Goal: Use online tool/utility: Utilize a website feature to perform a specific function

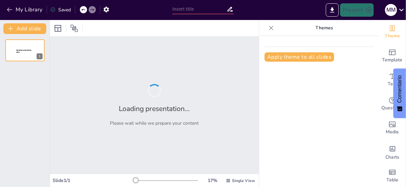
type input "New Sendsteps"
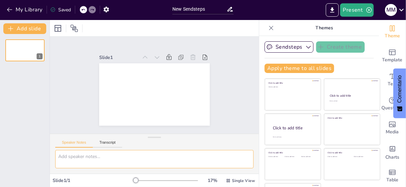
click at [65, 156] on textarea at bounding box center [154, 159] width 199 height 18
paste textarea "C6. Ley Orgánica de Servicio Público del [DATE] Se sugiere tomar conocimiento d…"
click at [140, 162] on textarea "C6. Ley Orgánica de Servicio Público del [DATE] Se sugiere tomar conocimiento d…" at bounding box center [154, 159] width 199 height 18
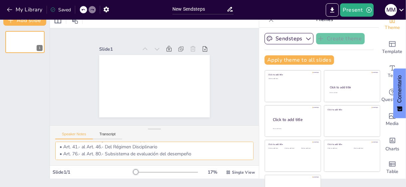
scroll to position [0, 0]
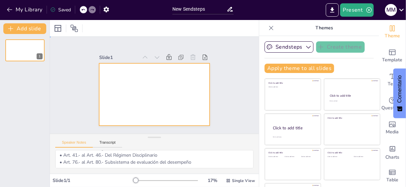
click at [125, 93] on div at bounding box center [152, 94] width 121 height 84
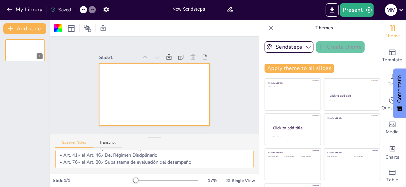
click at [181, 158] on textarea "C6. Ley Orgánica de Servicio Público del 6 de octubre de 2010 • Art. 5.- Requis…" at bounding box center [154, 159] width 199 height 18
click at [206, 162] on textarea "C6. Ley Orgánica de Servicio Público del 6 de octubre de 2010 • Art. 5.- Requis…" at bounding box center [154, 159] width 199 height 18
type textarea "C6. Ley Orgánica de Servicio Público del 6 de octubre de 2010 • Art. 5.- Requis…"
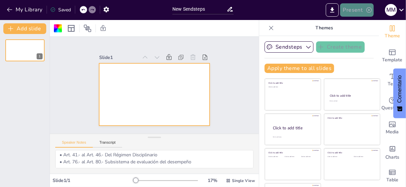
click at [358, 6] on button "Present" at bounding box center [356, 9] width 33 height 13
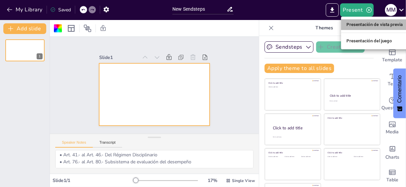
click at [365, 25] on font "Presentación de vista previa" at bounding box center [375, 24] width 57 height 5
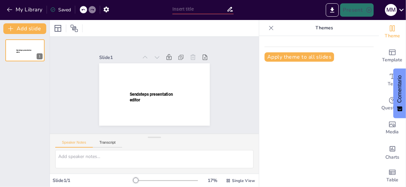
type input "New Sendsteps"
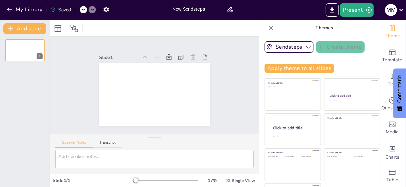
click at [81, 156] on textarea at bounding box center [154, 159] width 199 height 18
paste textarea "C6. Ley Orgánica de Servicio Público del [DATE] Se sugiere tomar conocimiento d…"
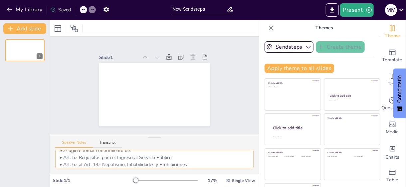
scroll to position [11, 0]
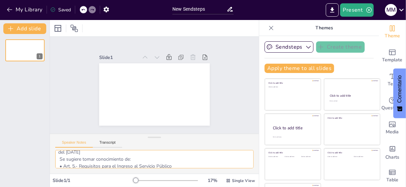
click at [133, 157] on textarea "C6. Ley Orgánica de Servicio Público del [DATE] Se sugiere tomar conocimiento d…" at bounding box center [154, 159] width 199 height 18
type textarea "C6. Ley Orgánica de Servicio Público del [DATE] • Art. 5.- Requisitos para el I…"
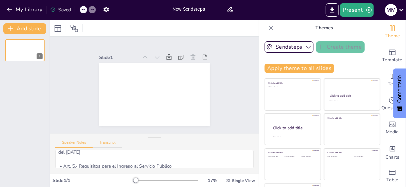
click at [106, 142] on button "Transcript" at bounding box center [108, 143] width 30 height 7
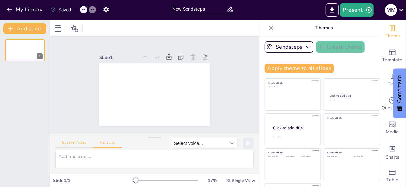
click at [81, 142] on button "Speaker Notes" at bounding box center [74, 143] width 38 height 7
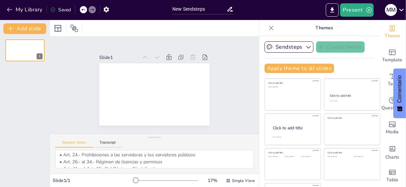
scroll to position [64, 0]
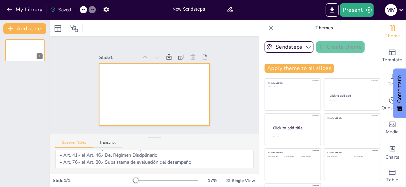
click at [162, 105] on div at bounding box center [154, 94] width 111 height 62
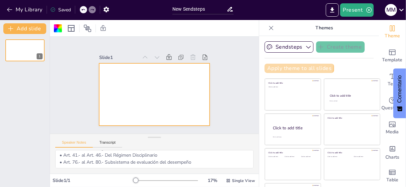
click at [286, 66] on button "Apply theme to all slides" at bounding box center [300, 68] width 70 height 9
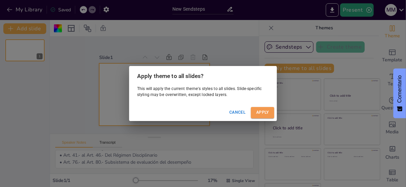
click at [256, 114] on button "Apply" at bounding box center [262, 112] width 23 height 11
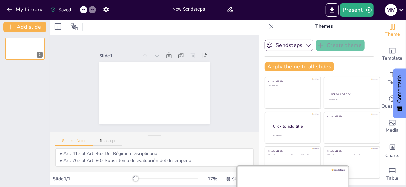
scroll to position [0, 0]
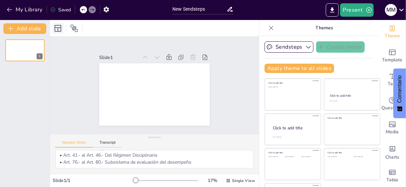
click at [57, 25] on icon at bounding box center [58, 28] width 8 height 8
click at [74, 28] on icon at bounding box center [74, 28] width 7 height 7
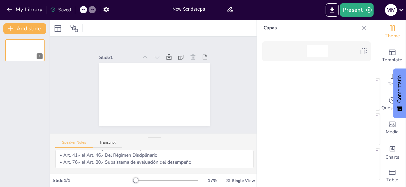
click at [366, 24] on div at bounding box center [364, 28] width 11 height 11
